Goal: Information Seeking & Learning: Learn about a topic

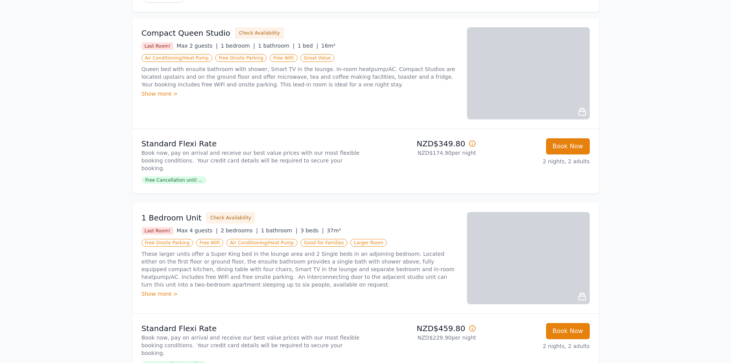
scroll to position [115, 0]
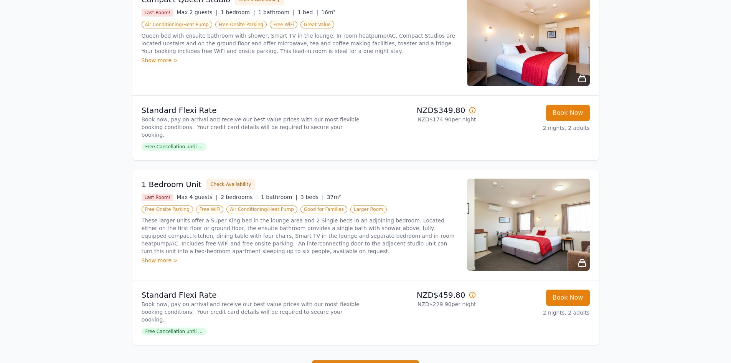
click at [544, 220] on img at bounding box center [528, 225] width 123 height 92
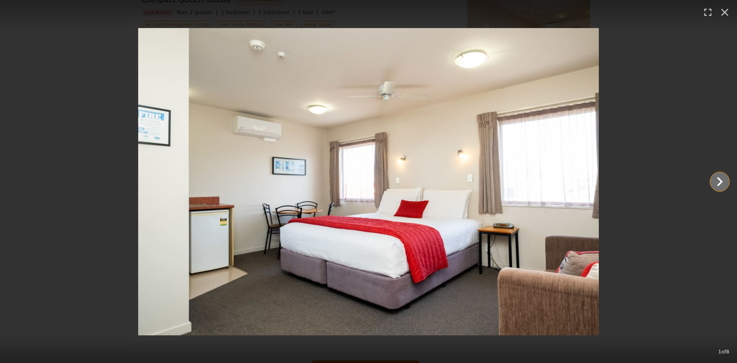
click at [718, 181] on icon "Show slide 2 of 8" at bounding box center [720, 181] width 18 height 18
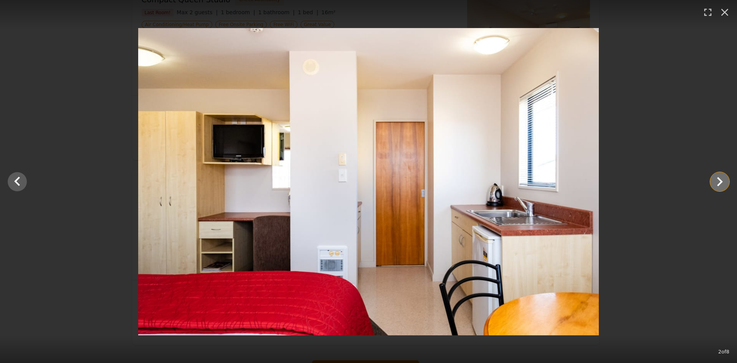
click at [717, 181] on icon "Show slide 3 of 8" at bounding box center [720, 181] width 18 height 18
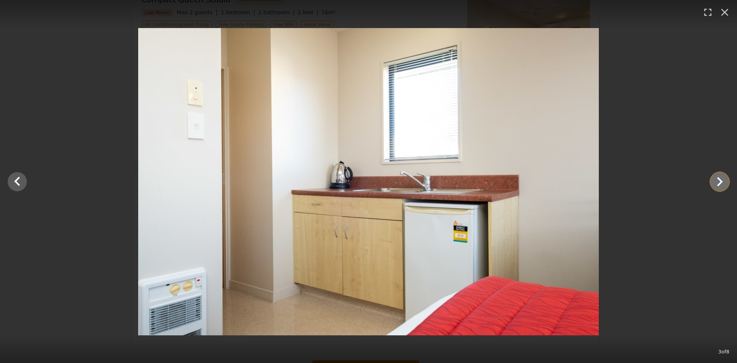
click at [715, 181] on icon "Show slide 4 of 8" at bounding box center [720, 181] width 18 height 18
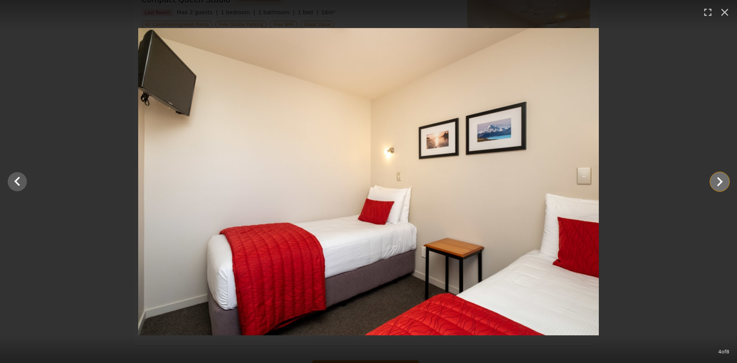
click at [715, 181] on icon "Show slide 5 of 8" at bounding box center [720, 181] width 18 height 18
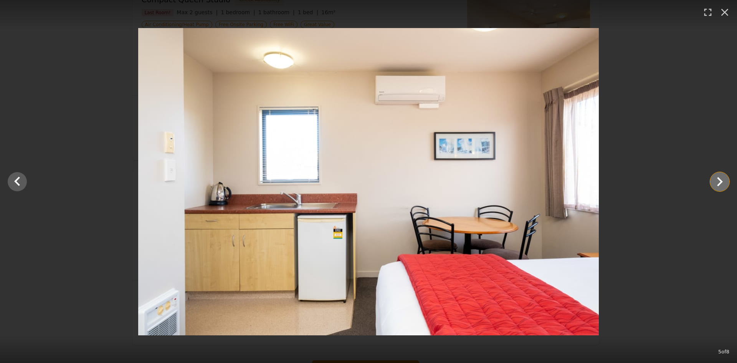
click at [714, 181] on icon "Show slide 6 of 8" at bounding box center [720, 181] width 18 height 18
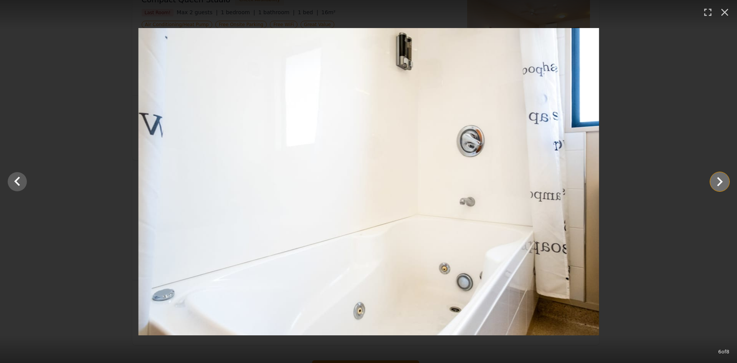
click at [714, 181] on icon "Show slide 7 of 8" at bounding box center [720, 181] width 18 height 18
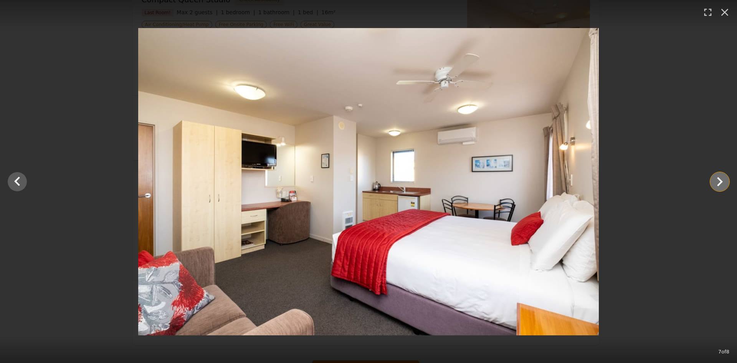
click at [714, 181] on icon "Show slide 8 of 8" at bounding box center [720, 181] width 18 height 18
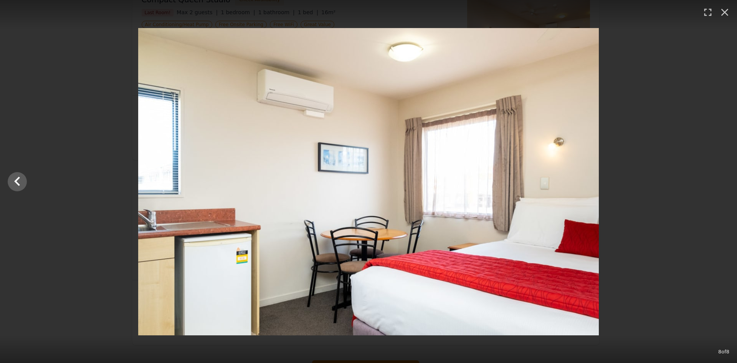
click at [712, 181] on div at bounding box center [368, 181] width 737 height 307
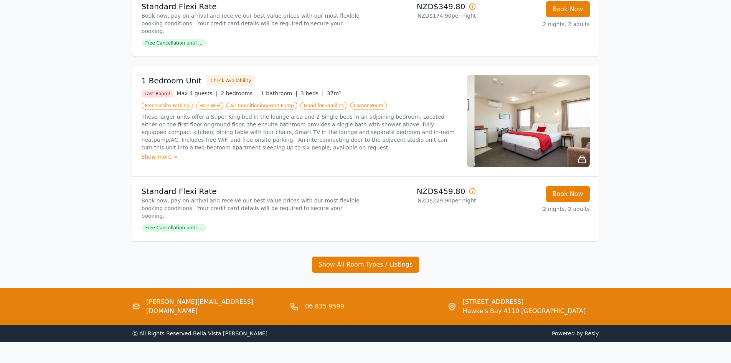
scroll to position [219, 0]
click at [368, 256] on button "Show All Room Types / Listings" at bounding box center [365, 264] width 107 height 16
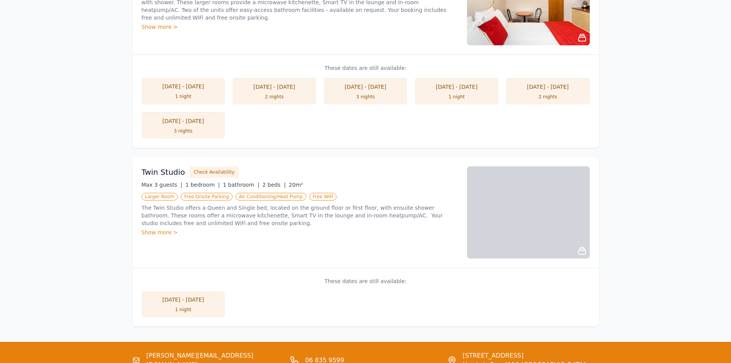
scroll to position [526, 0]
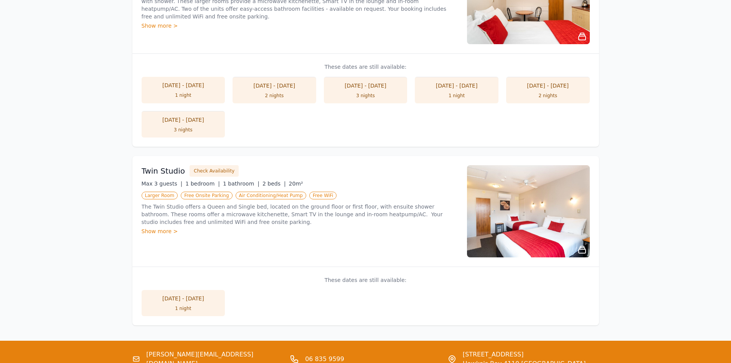
click at [155, 227] on div "Show more >" at bounding box center [300, 231] width 316 height 8
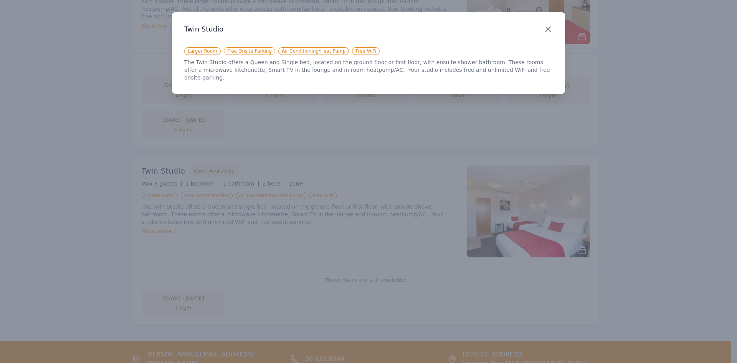
click at [547, 29] on icon "button" at bounding box center [548, 29] width 9 height 9
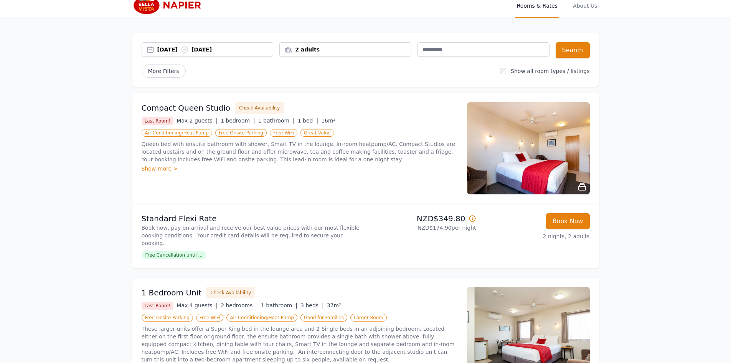
scroll to position [0, 0]
